Goal: Transaction & Acquisition: Obtain resource

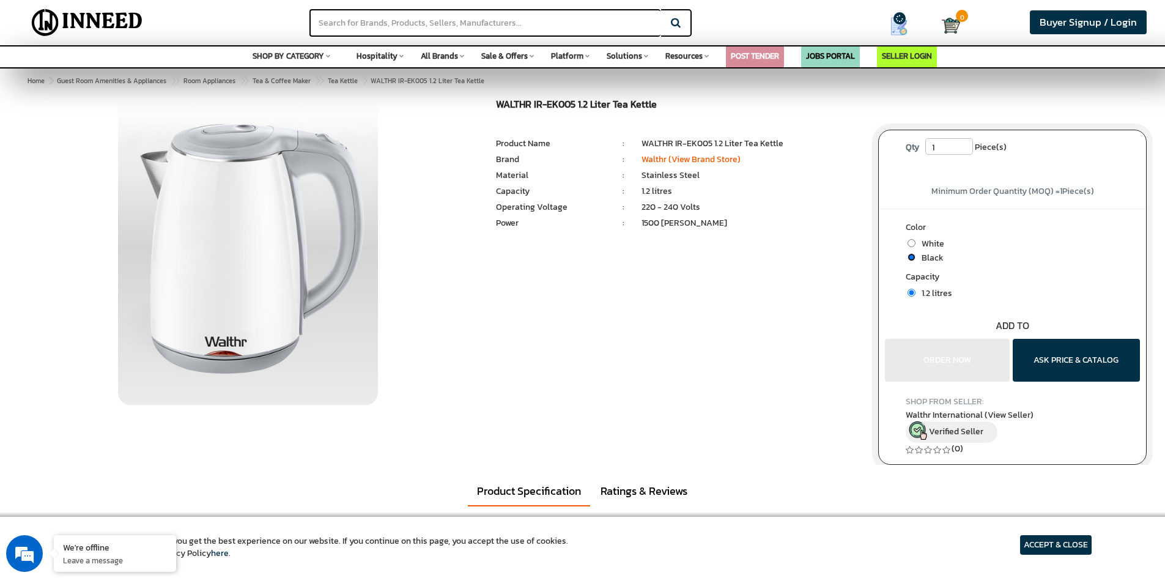
click at [909, 258] on input "radio" at bounding box center [911, 257] width 8 height 8
radio input "true"
click at [1033, 362] on button "ASK PRICE & CATALOG" at bounding box center [1076, 360] width 127 height 43
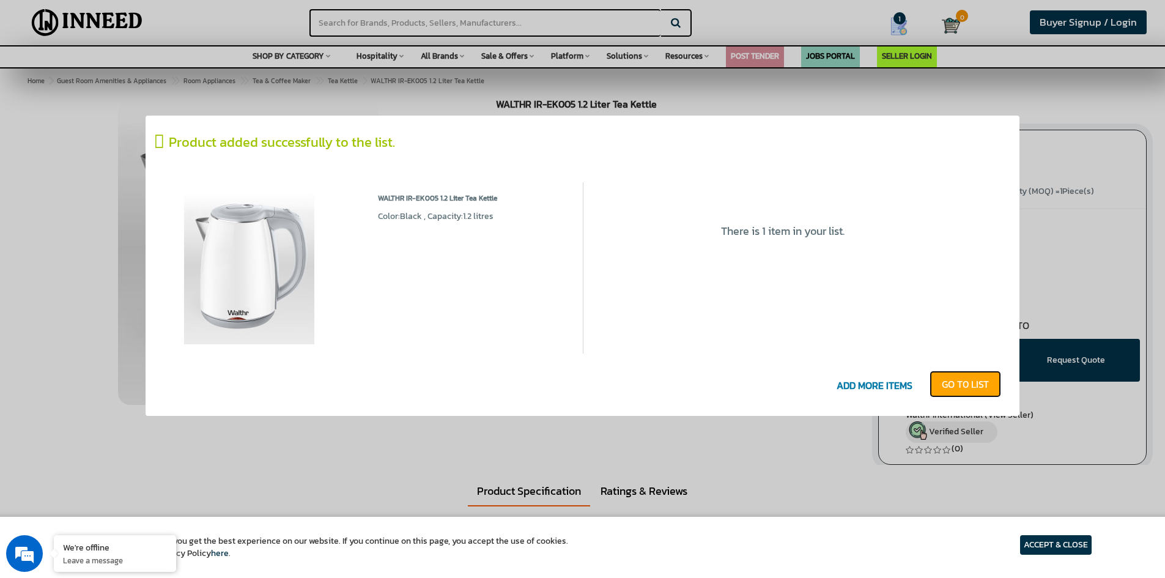
click at [981, 391] on link "GO T0 LIST" at bounding box center [965, 384] width 72 height 27
